Goal: Complete application form

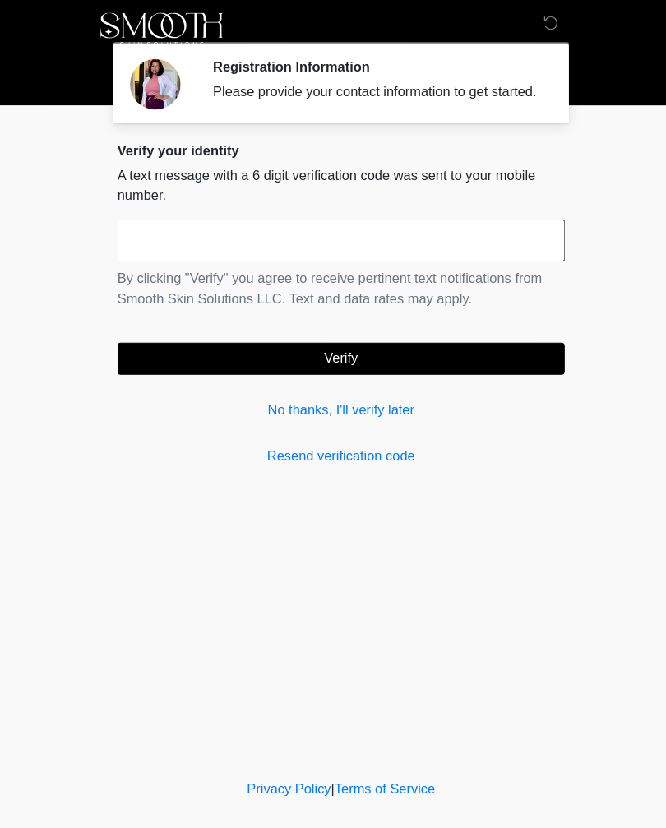
click at [212, 247] on input "text" at bounding box center [333, 234] width 436 height 41
type input "******"
click at [359, 364] on button "Verify" at bounding box center [333, 349] width 436 height 31
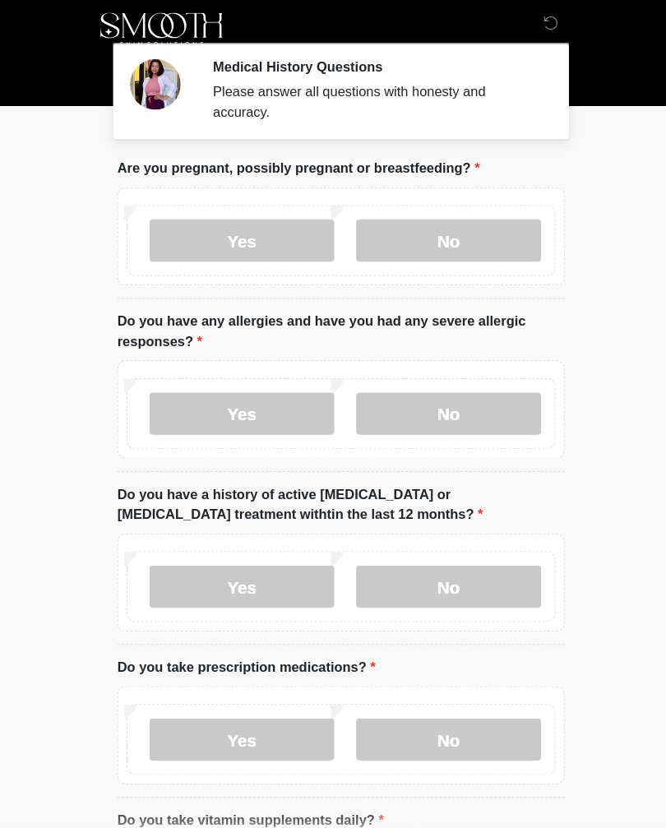
click at [446, 242] on label "No" at bounding box center [438, 234] width 180 height 41
click at [450, 393] on label "No" at bounding box center [438, 402] width 180 height 41
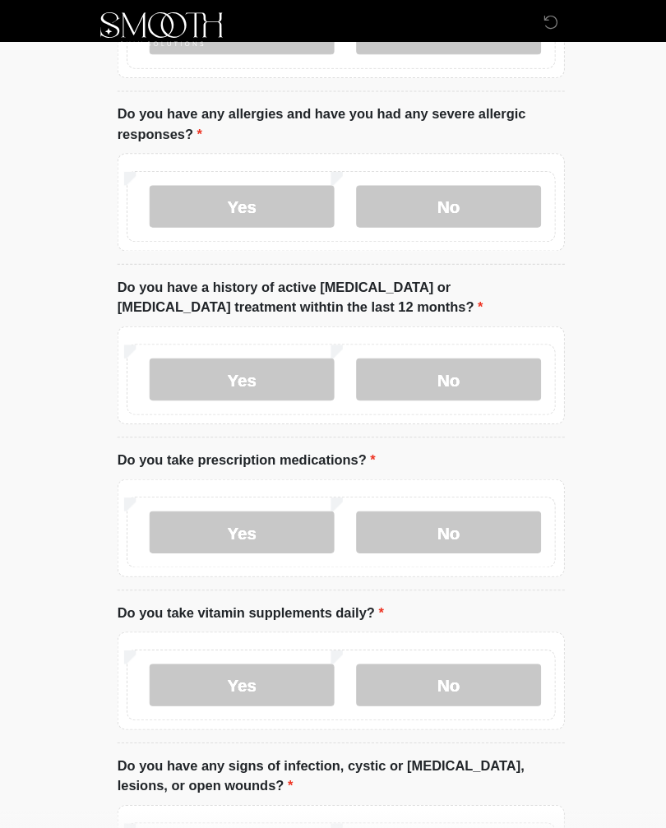
scroll to position [204, 0]
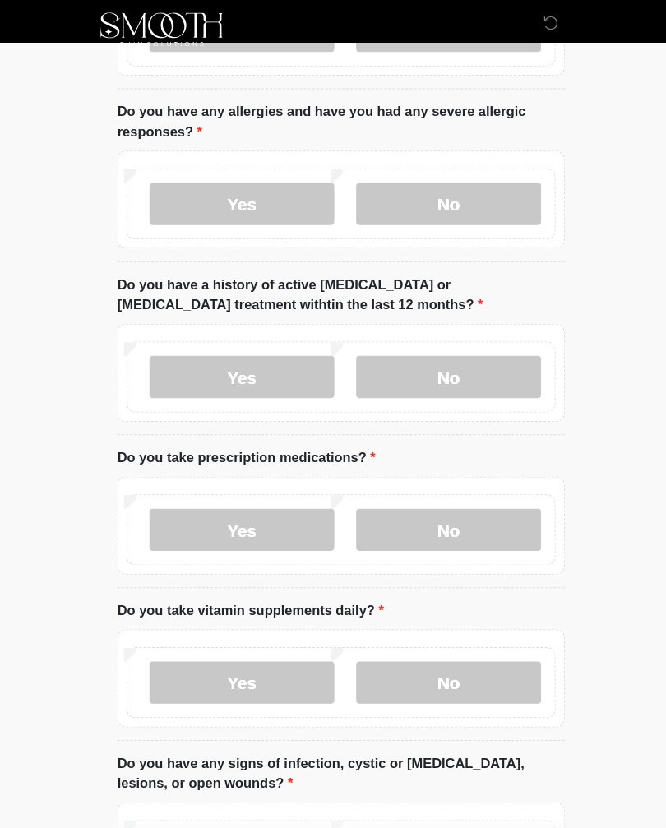
click at [462, 363] on label "No" at bounding box center [438, 367] width 180 height 41
click at [455, 508] on label "No" at bounding box center [438, 515] width 180 height 41
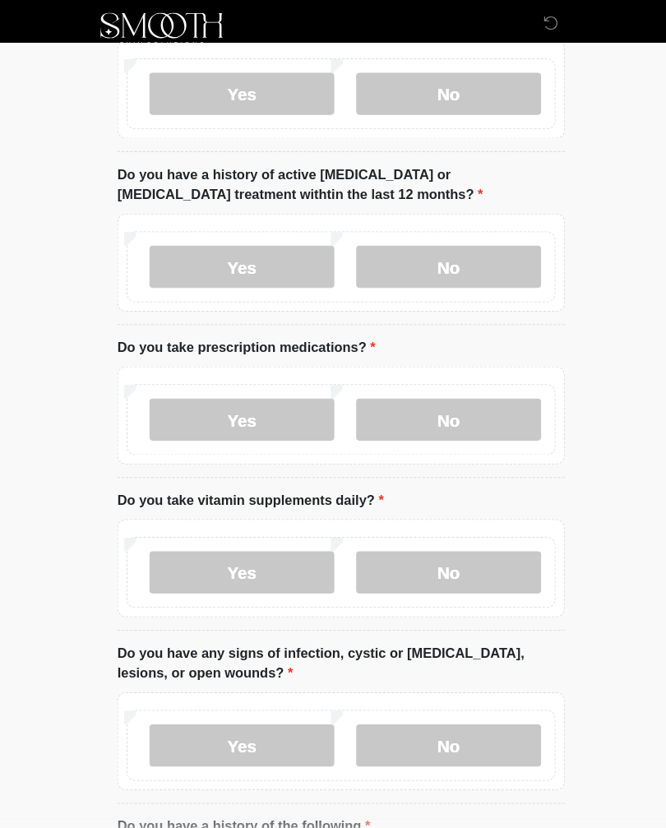
click at [239, 396] on label "Yes" at bounding box center [236, 408] width 180 height 41
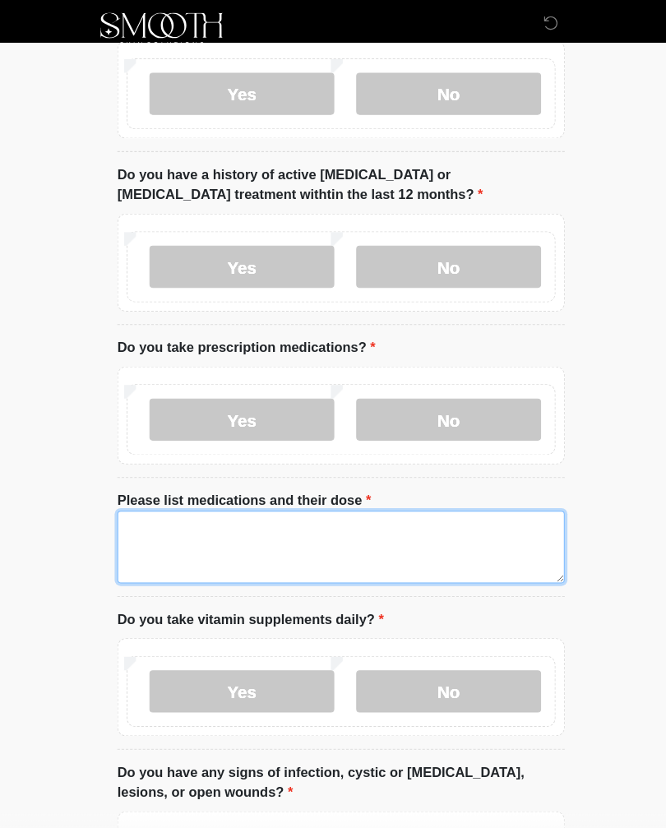
click at [284, 531] on textarea "Please list medications and their dose" at bounding box center [333, 532] width 436 height 71
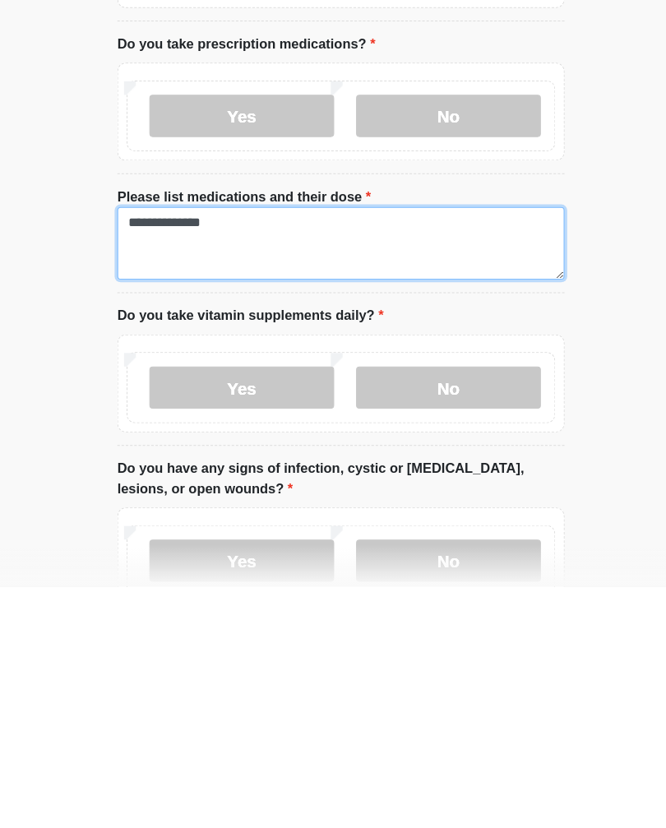
scroll to position [369, 0]
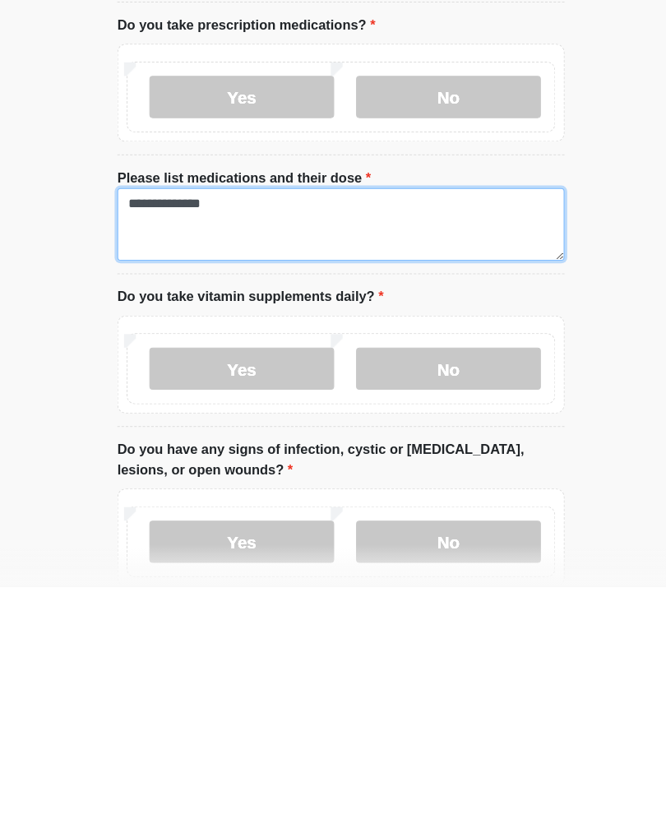
type textarea "**********"
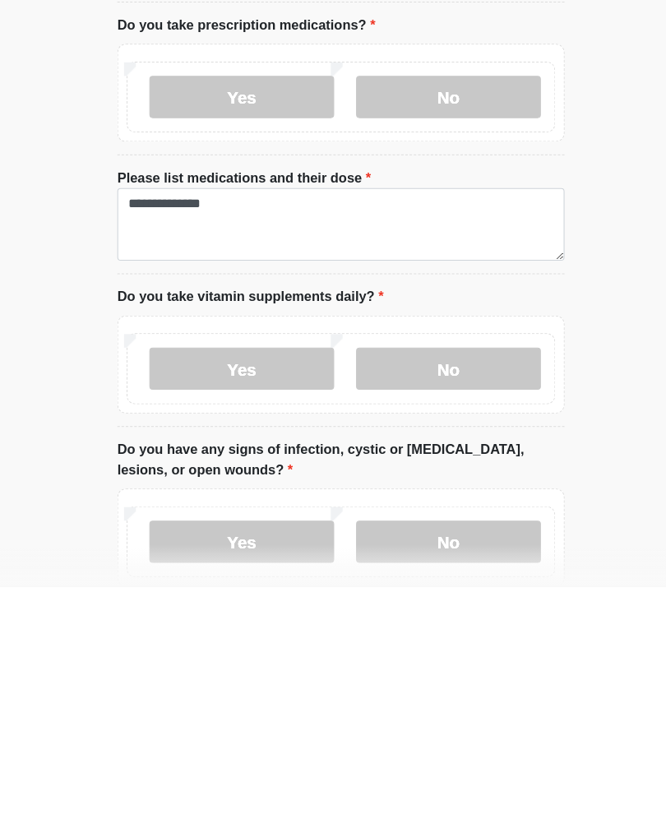
click at [256, 595] on label "Yes" at bounding box center [236, 615] width 180 height 41
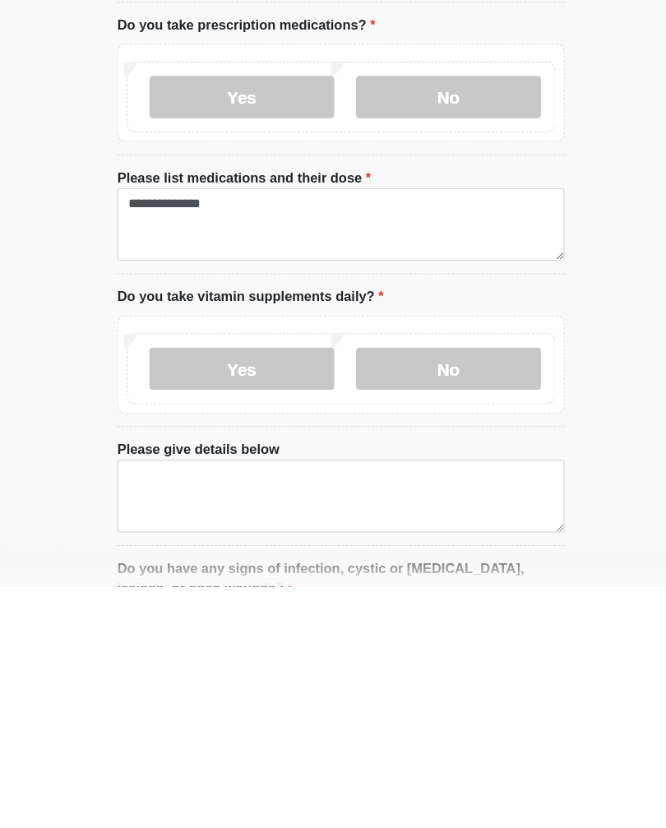
scroll to position [626, 0]
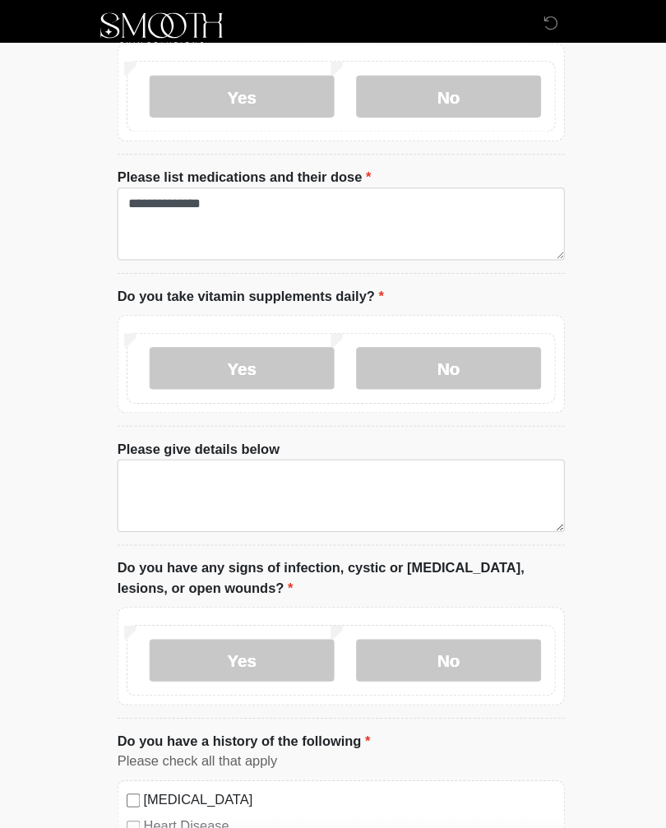
click at [444, 357] on label "No" at bounding box center [438, 358] width 180 height 41
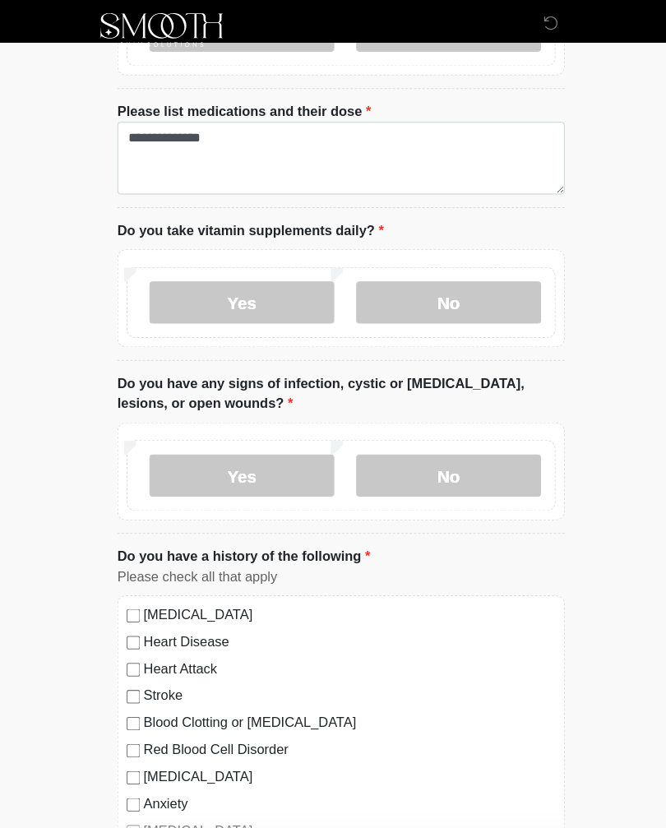
scroll to position [717, 0]
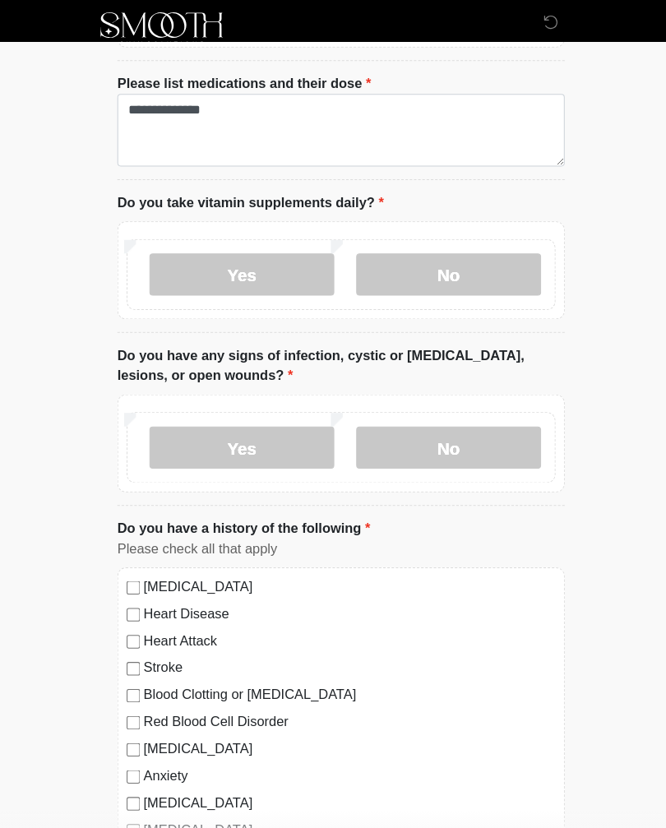
click at [461, 419] on label "No" at bounding box center [438, 436] width 180 height 41
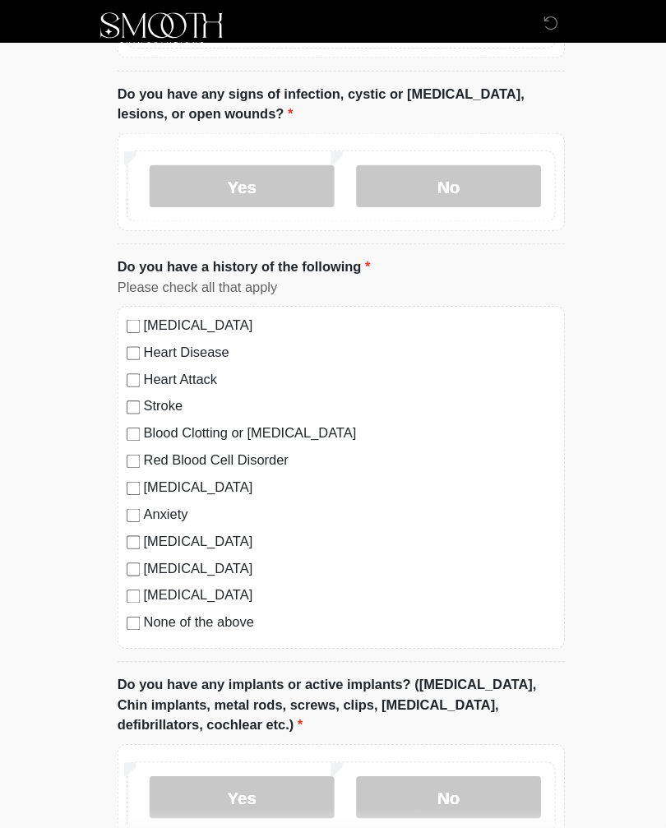
scroll to position [986, 0]
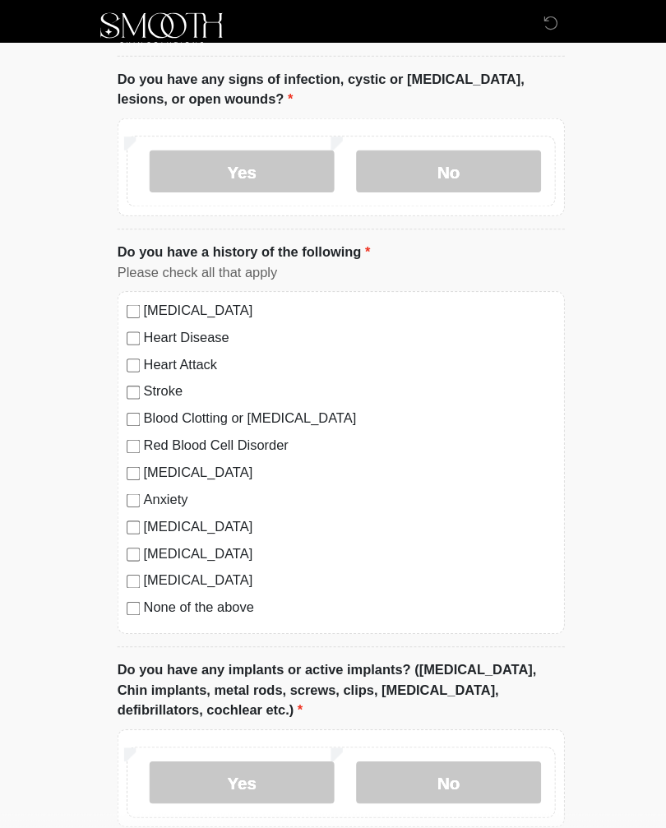
click at [128, 289] on div "High Blood Pressure Heart Disease Heart Attack Stroke Blood Clotting or Bleedin…" at bounding box center [333, 451] width 436 height 334
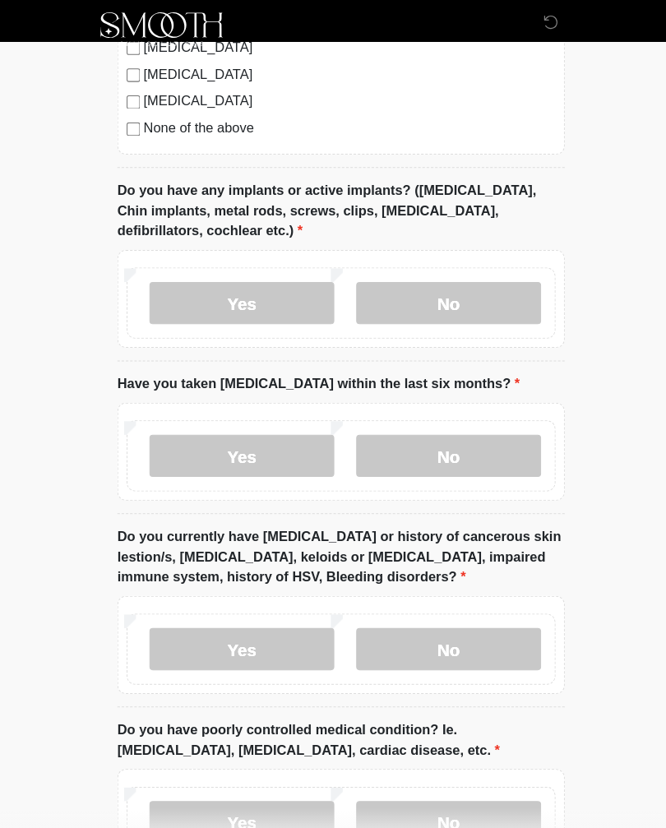
scroll to position [1454, 0]
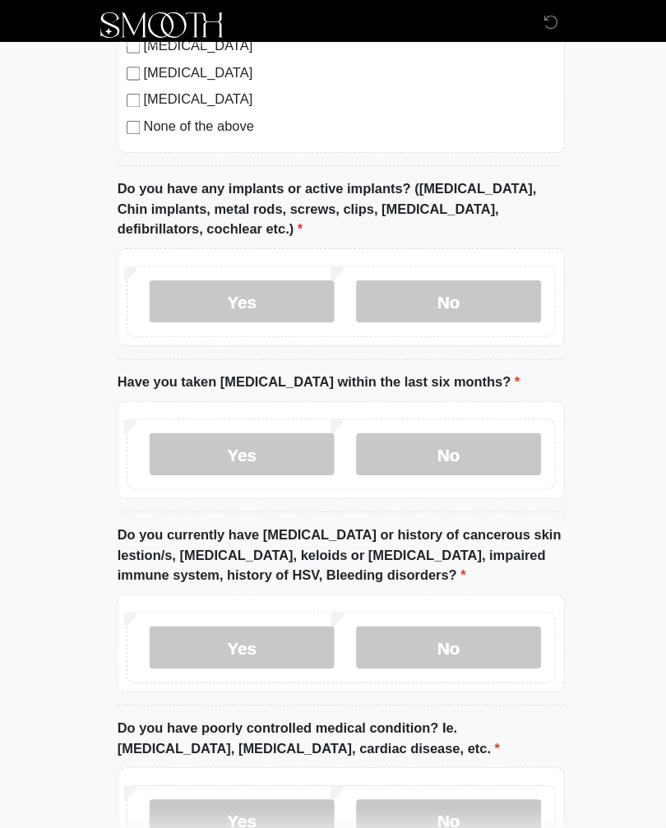
click at [445, 290] on label "No" at bounding box center [438, 294] width 180 height 41
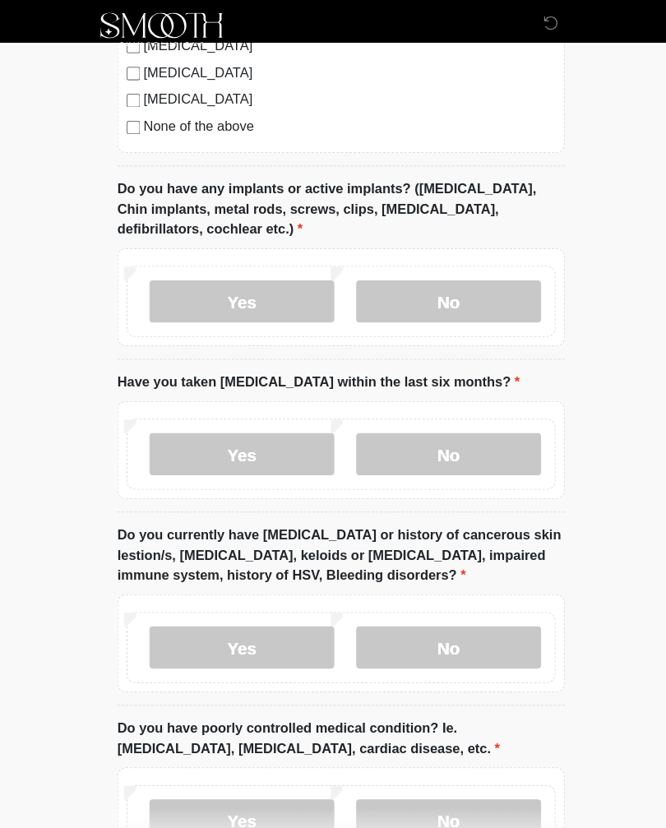
click at [454, 438] on label "No" at bounding box center [438, 442] width 180 height 41
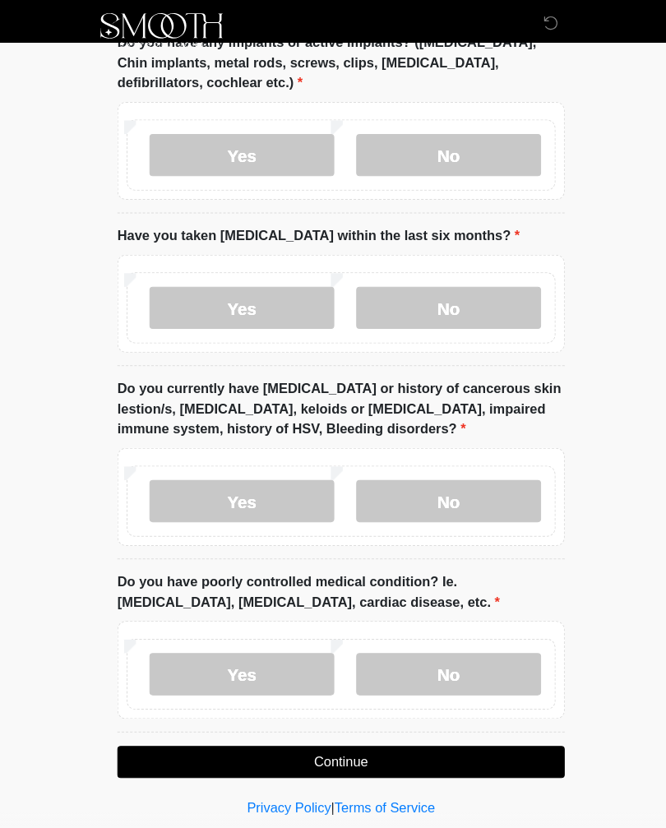
scroll to position [1606, 0]
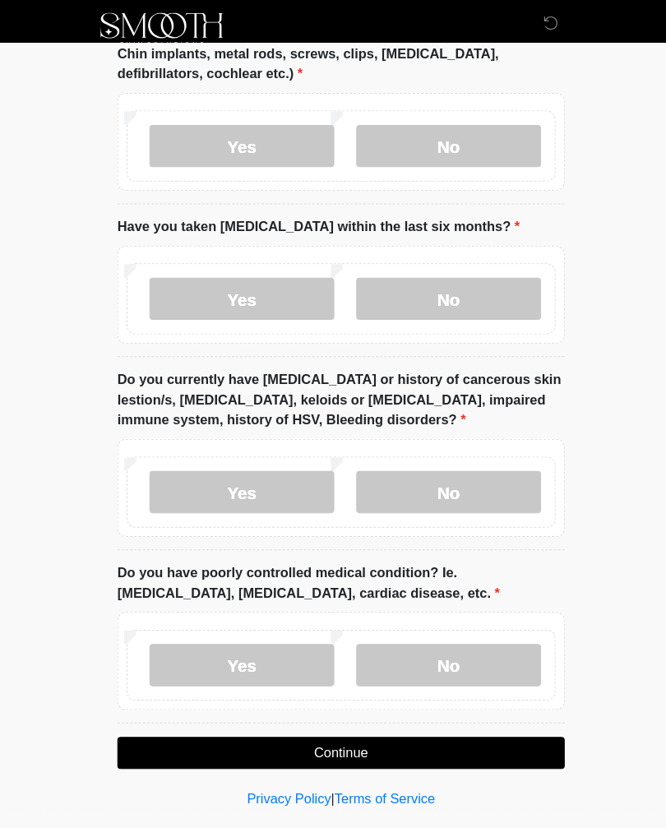
click at [437, 469] on label "No" at bounding box center [438, 479] width 180 height 41
click at [450, 633] on label "No" at bounding box center [438, 647] width 180 height 41
click at [346, 718] on button "Continue" at bounding box center [333, 733] width 436 height 31
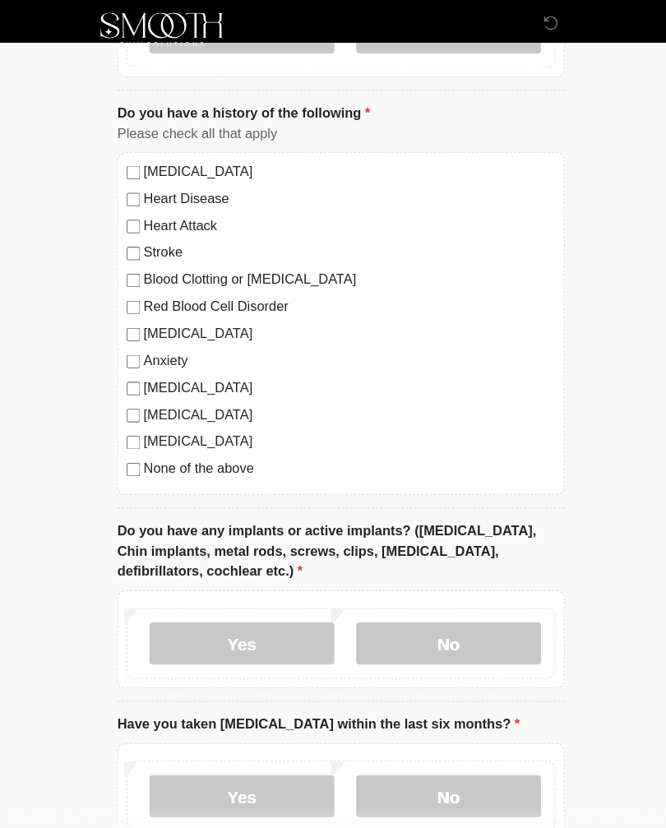
scroll to position [0, 0]
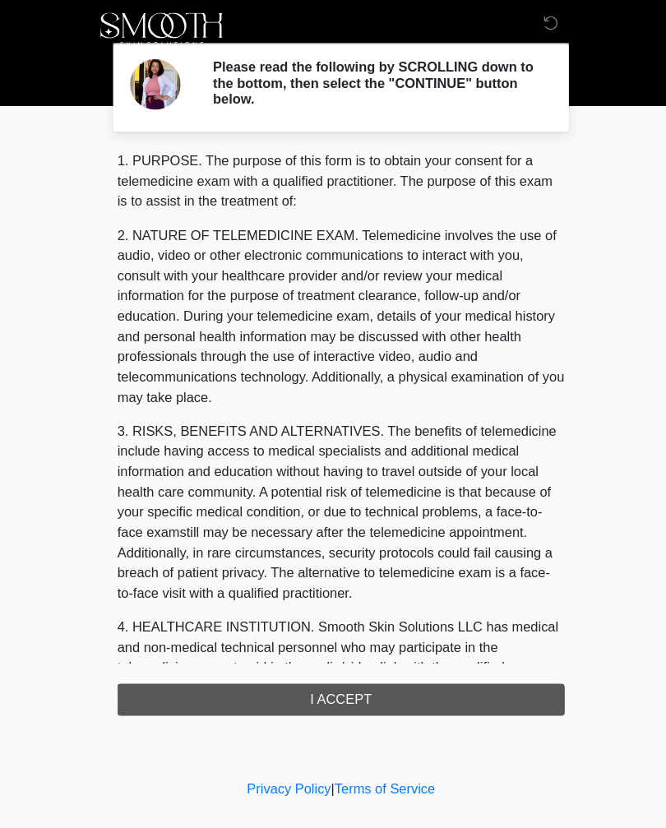
click at [362, 672] on div "1. PURPOSE. The purpose of this form is to obtain your consent for a telemedici…" at bounding box center [333, 422] width 436 height 550
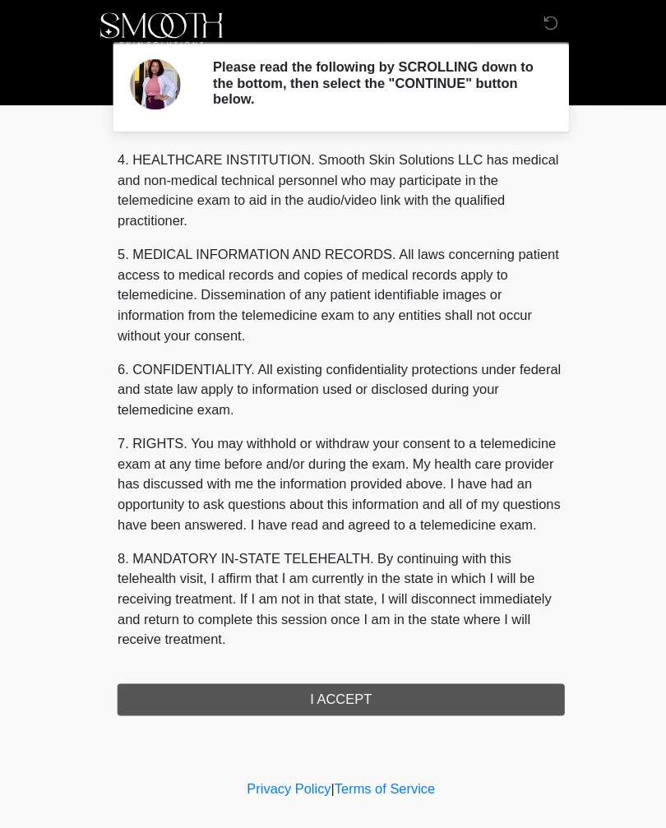
scroll to position [494, 0]
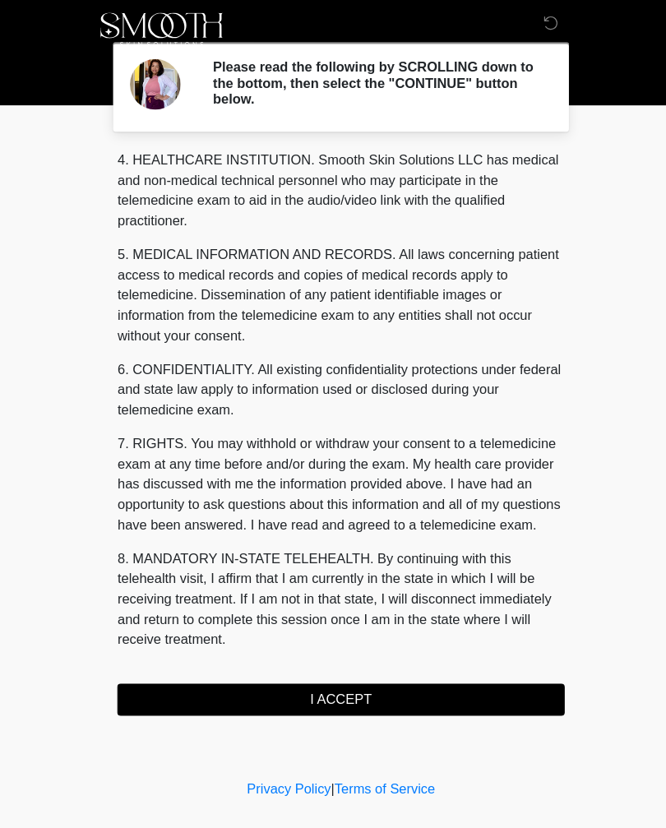
click at [332, 678] on button "I ACCEPT" at bounding box center [333, 681] width 436 height 31
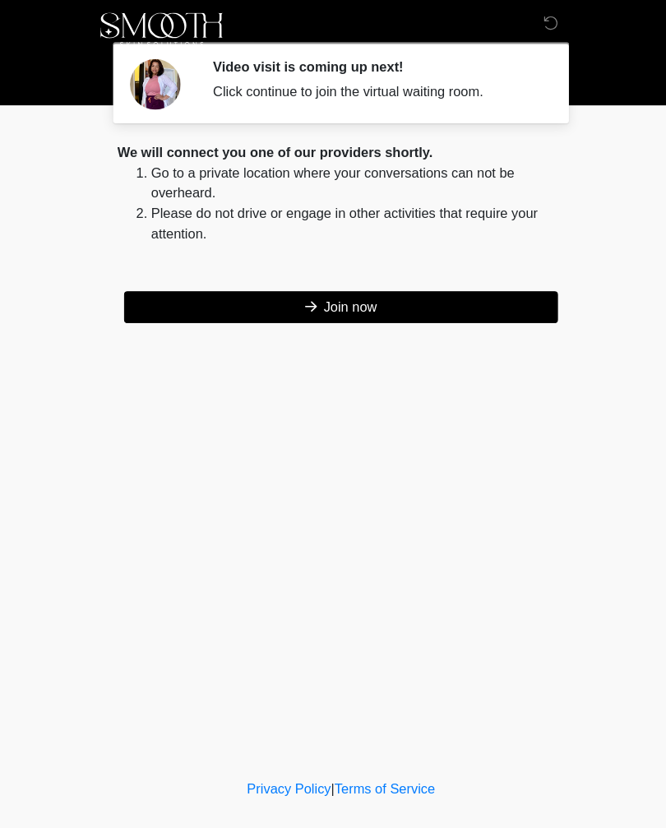
click at [331, 294] on button "Join now" at bounding box center [333, 299] width 423 height 31
